Goal: Navigation & Orientation: Locate item on page

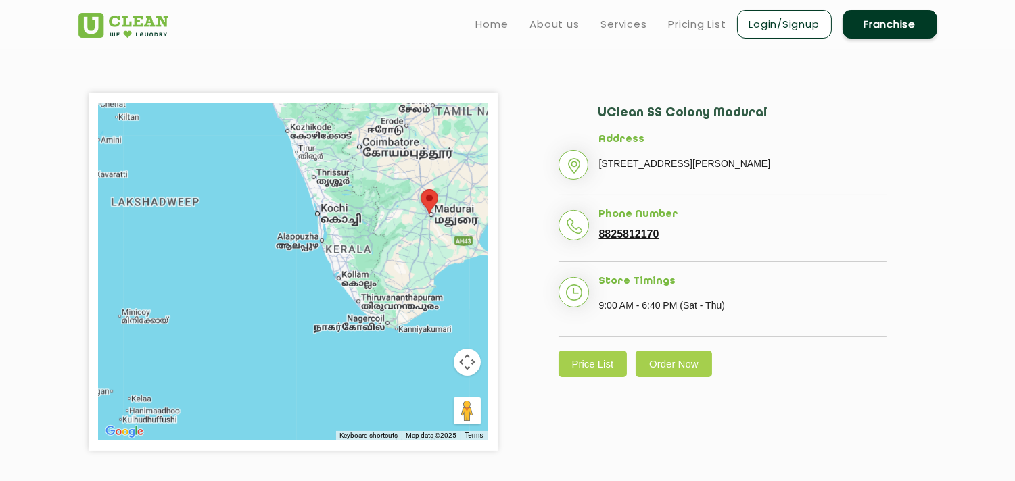
scroll to position [278, 0]
click at [475, 350] on button "Map camera controls" at bounding box center [467, 362] width 27 height 27
click at [427, 330] on button "Zoom in" at bounding box center [433, 328] width 27 height 27
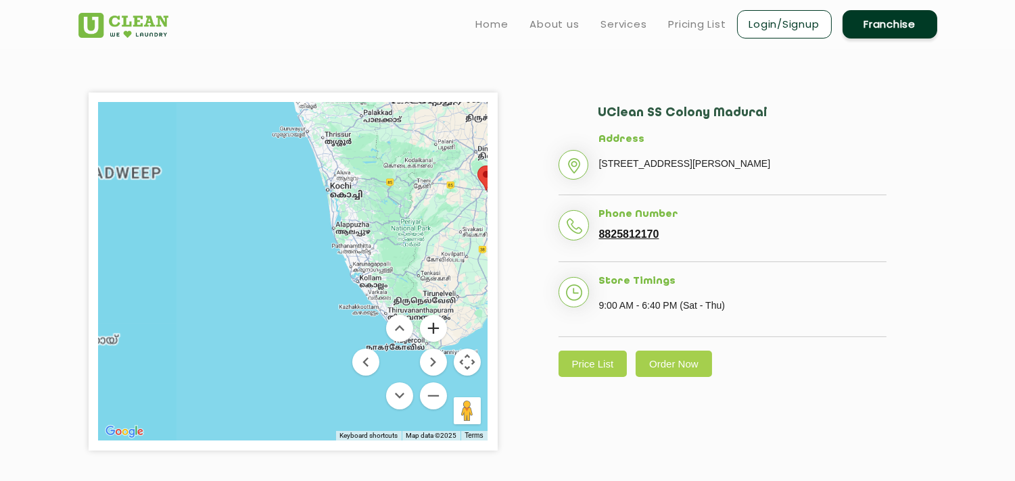
click at [427, 330] on button "Zoom in" at bounding box center [433, 328] width 27 height 27
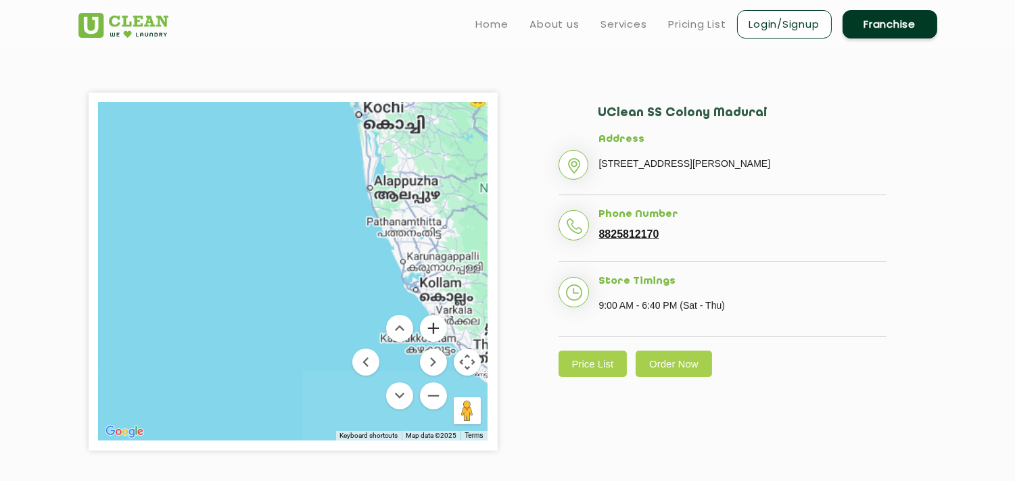
click at [427, 330] on button "Zoom in" at bounding box center [433, 328] width 27 height 27
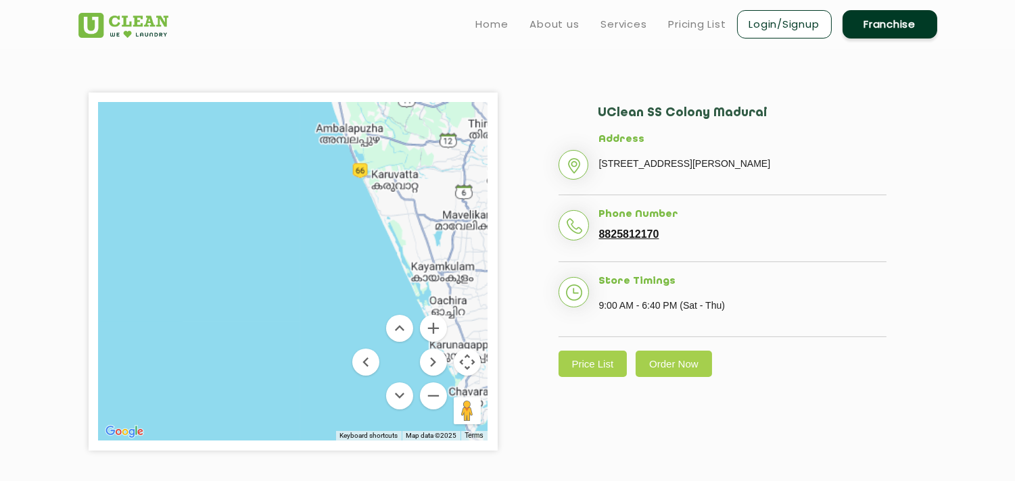
drag, startPoint x: 449, startPoint y: 181, endPoint x: 172, endPoint y: 300, distance: 302.0
click at [172, 300] on div at bounding box center [293, 272] width 389 height 338
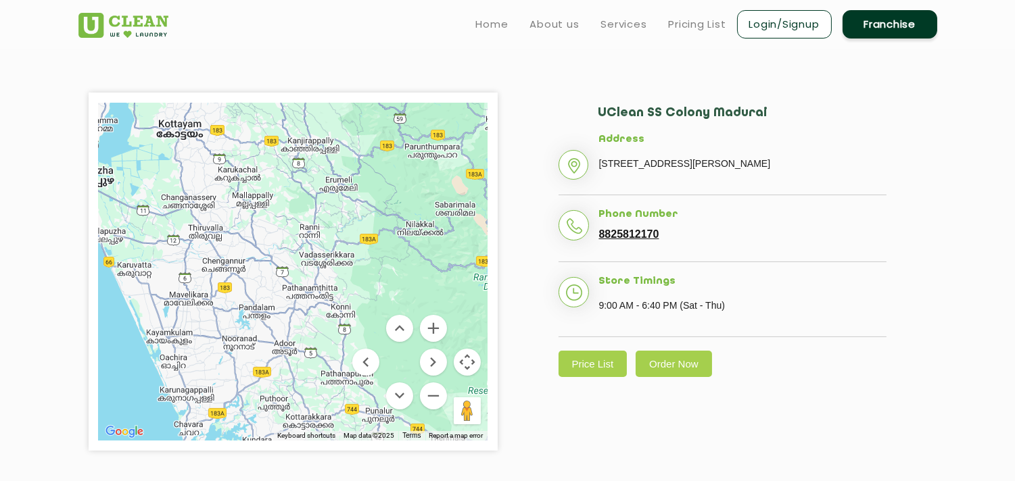
drag, startPoint x: 471, startPoint y: 214, endPoint x: 230, endPoint y: 284, distance: 250.8
click at [230, 284] on div at bounding box center [293, 272] width 389 height 338
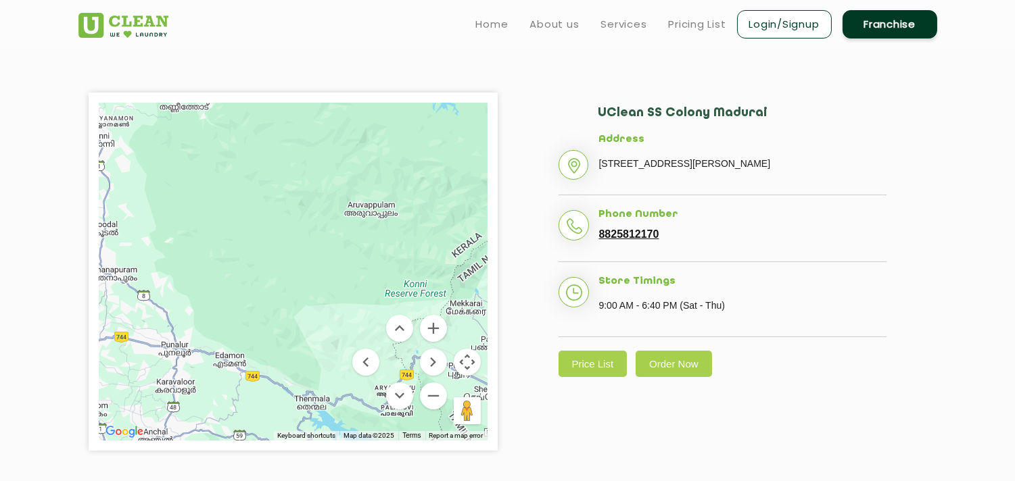
drag, startPoint x: 356, startPoint y: 239, endPoint x: 149, endPoint y: 49, distance: 280.9
click at [149, 49] on section "← Move left → Move right ↑ Move up ↓ Move down + Zoom in - Zoom out Home Jump l…" at bounding box center [507, 272] width 1015 height 460
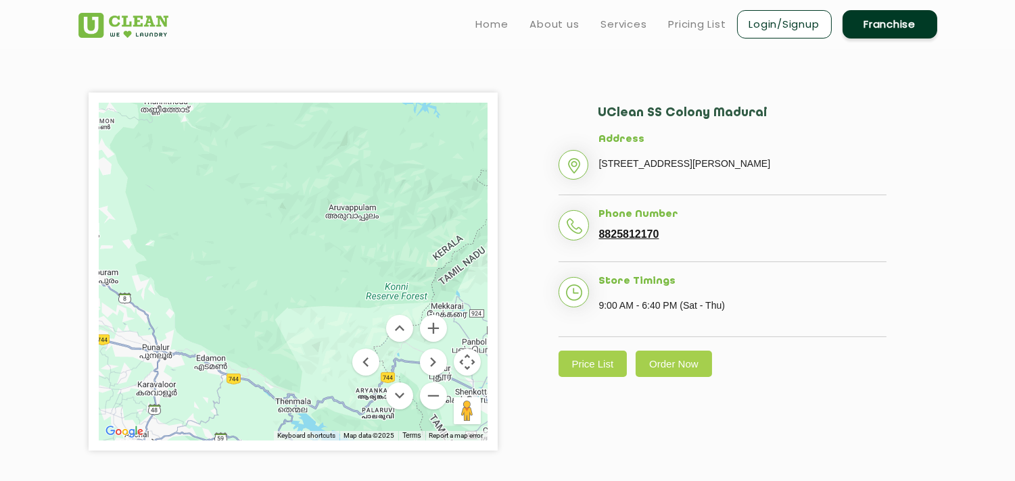
scroll to position [353, 0]
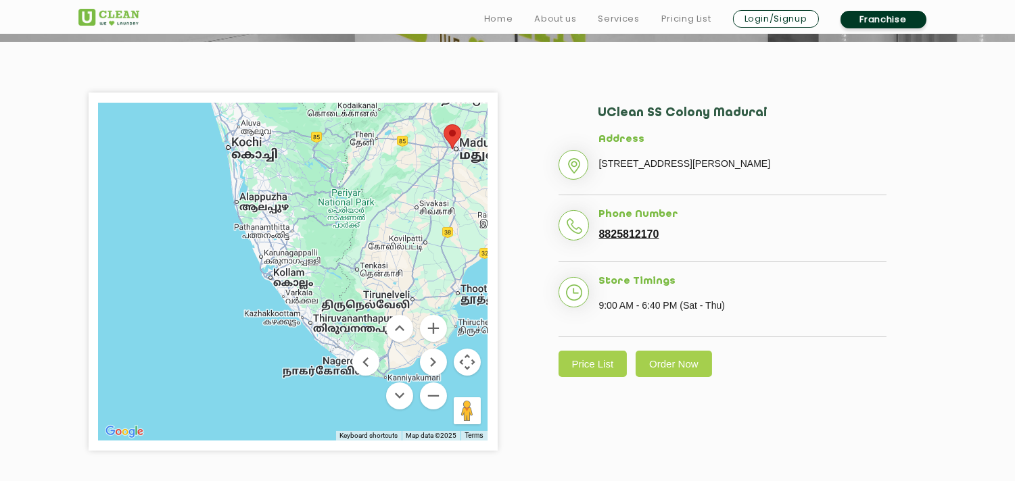
click at [472, 349] on button "Map camera controls" at bounding box center [467, 362] width 27 height 27
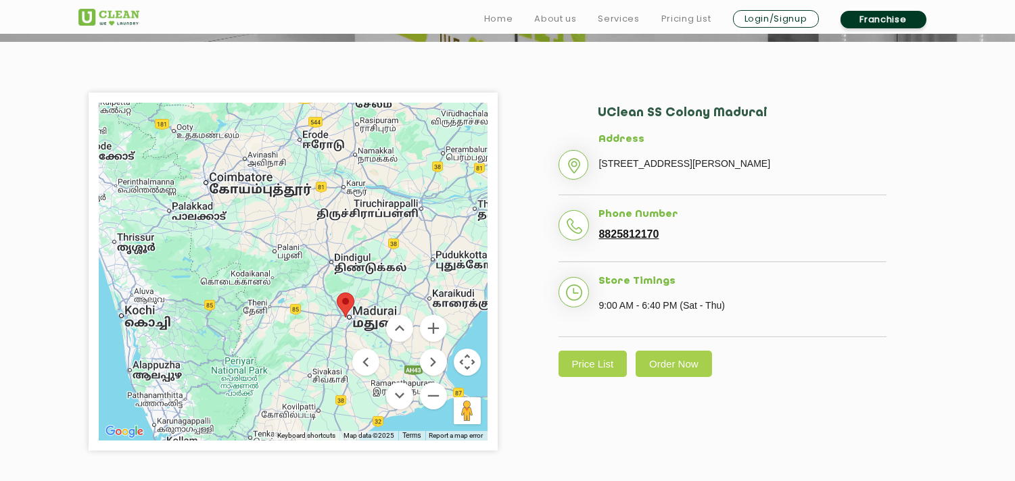
drag, startPoint x: 451, startPoint y: 71, endPoint x: 339, endPoint y: 243, distance: 205.4
click at [339, 243] on div at bounding box center [293, 272] width 389 height 338
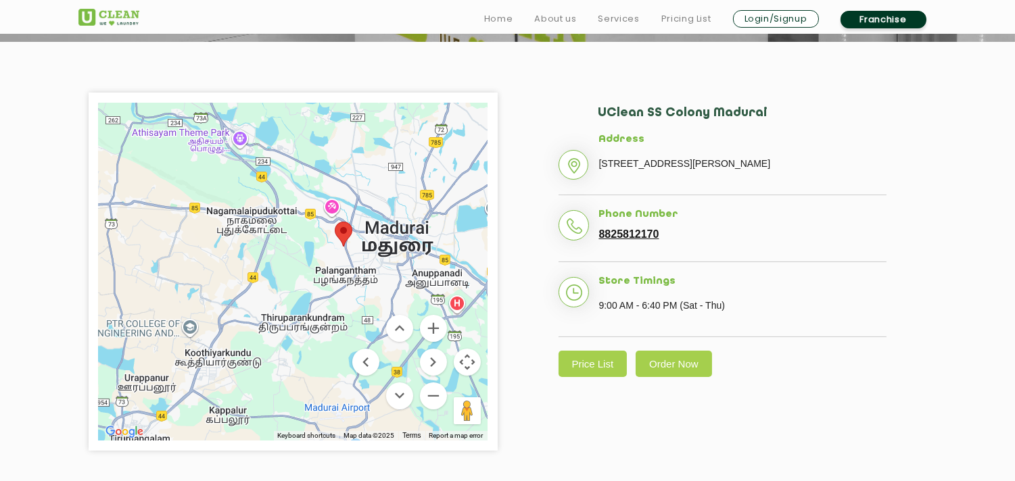
drag, startPoint x: 409, startPoint y: 193, endPoint x: 301, endPoint y: 228, distance: 113.8
click at [301, 228] on div at bounding box center [293, 272] width 389 height 338
